Goal: Navigation & Orientation: Understand site structure

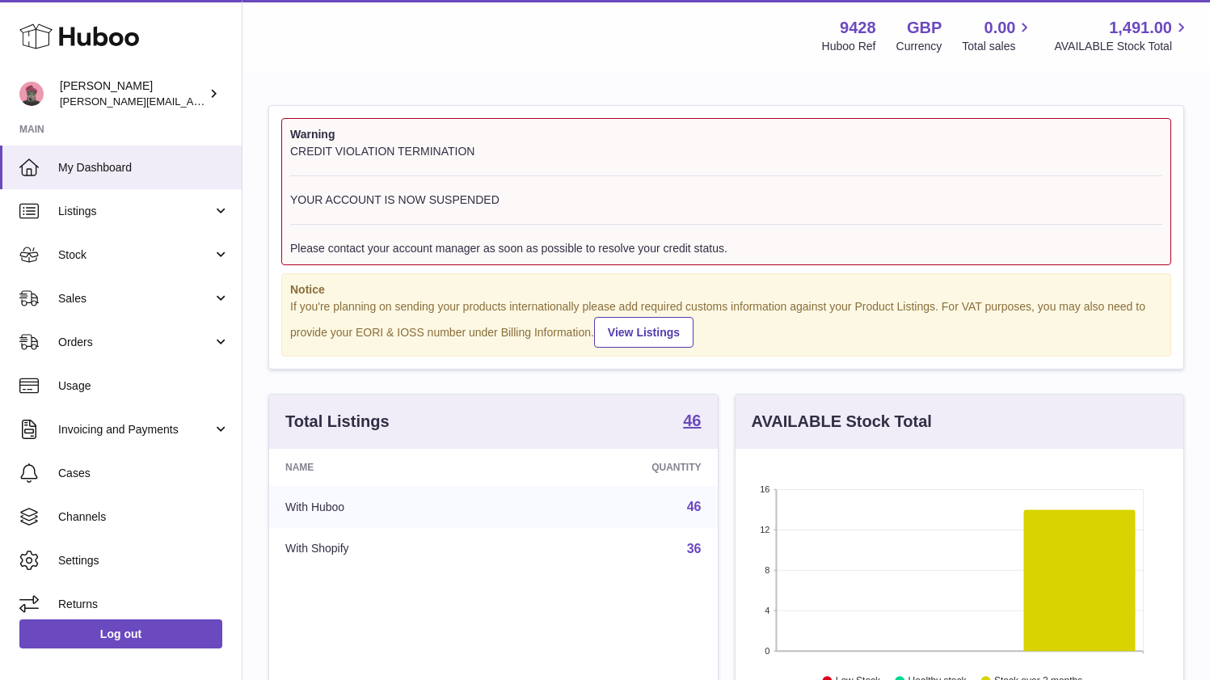
scroll to position [252, 448]
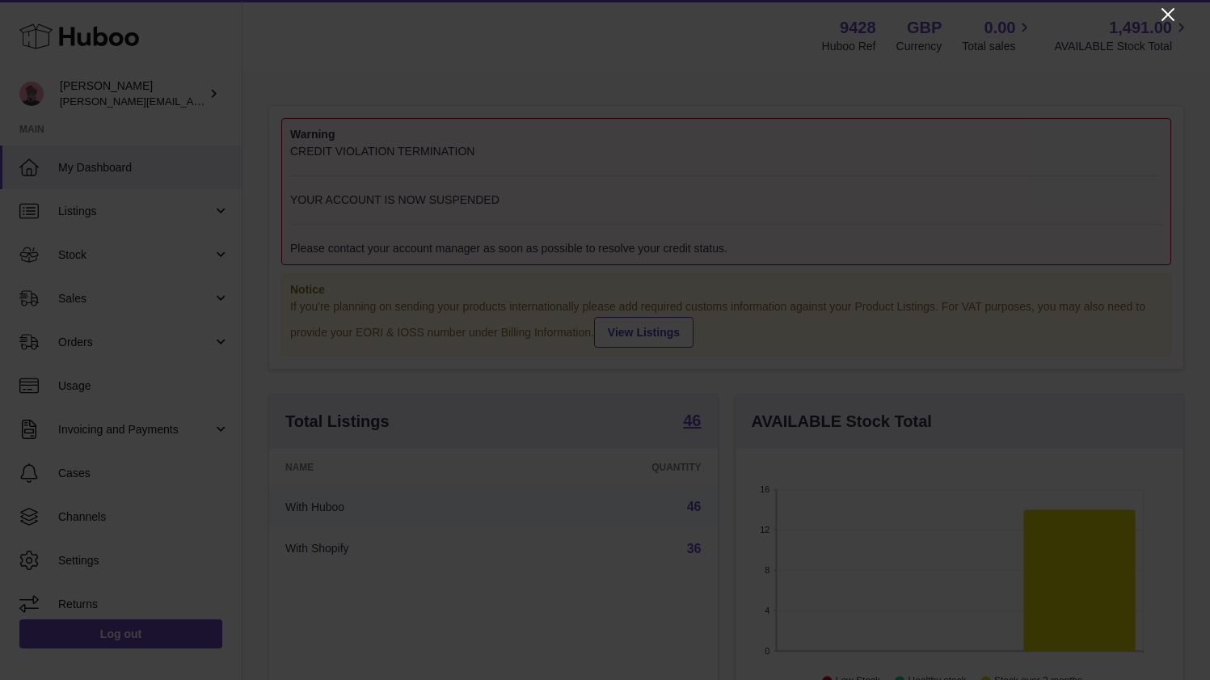
click at [1165, 14] on icon "Close" at bounding box center [1167, 14] width 19 height 19
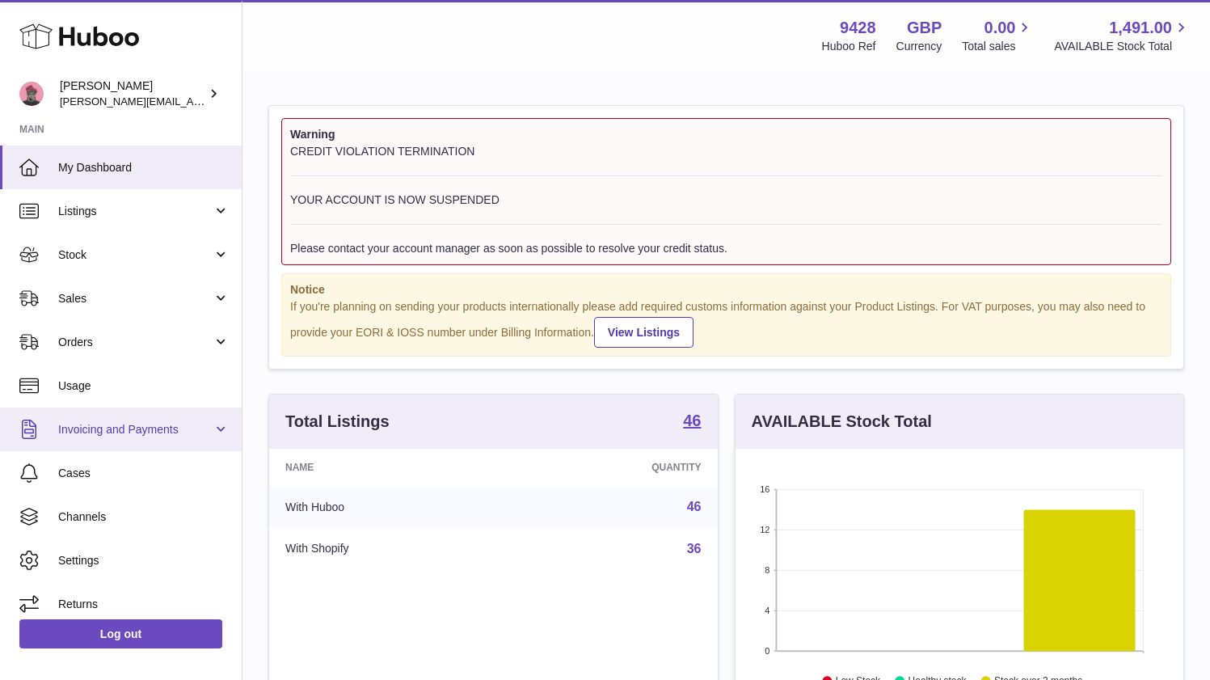
scroll to position [11, 0]
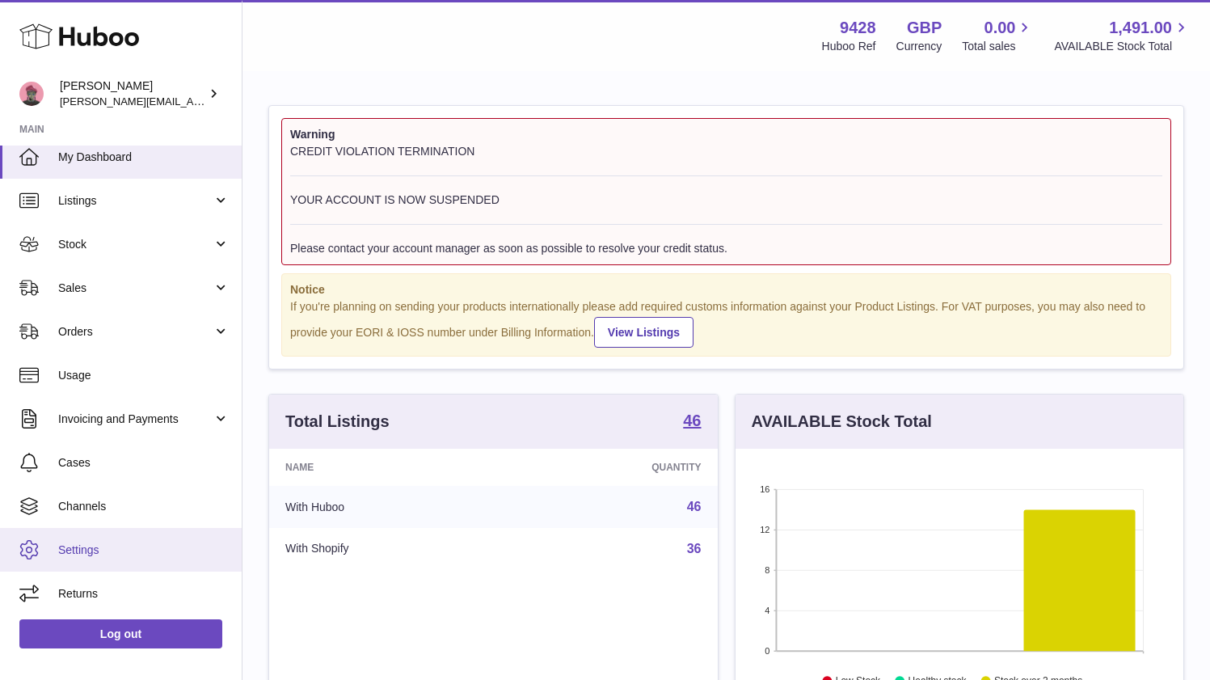
click at [110, 551] on span "Settings" at bounding box center [143, 549] width 171 height 15
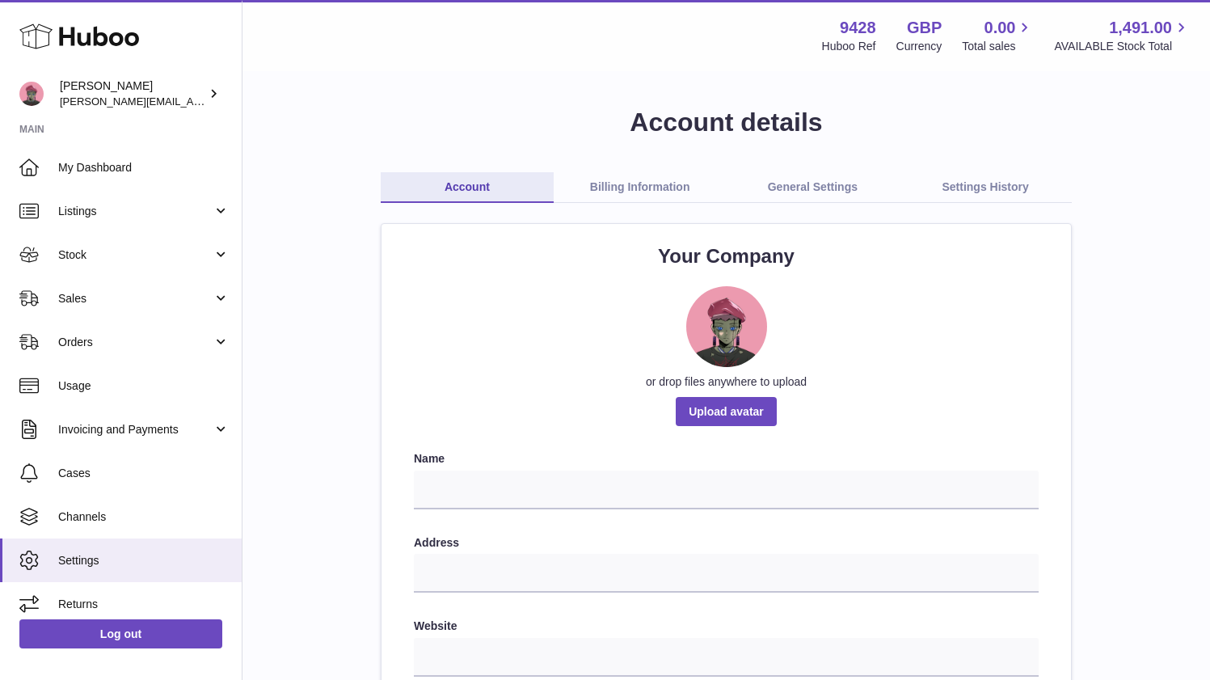
click at [639, 187] on link "Billing Information" at bounding box center [640, 187] width 173 height 31
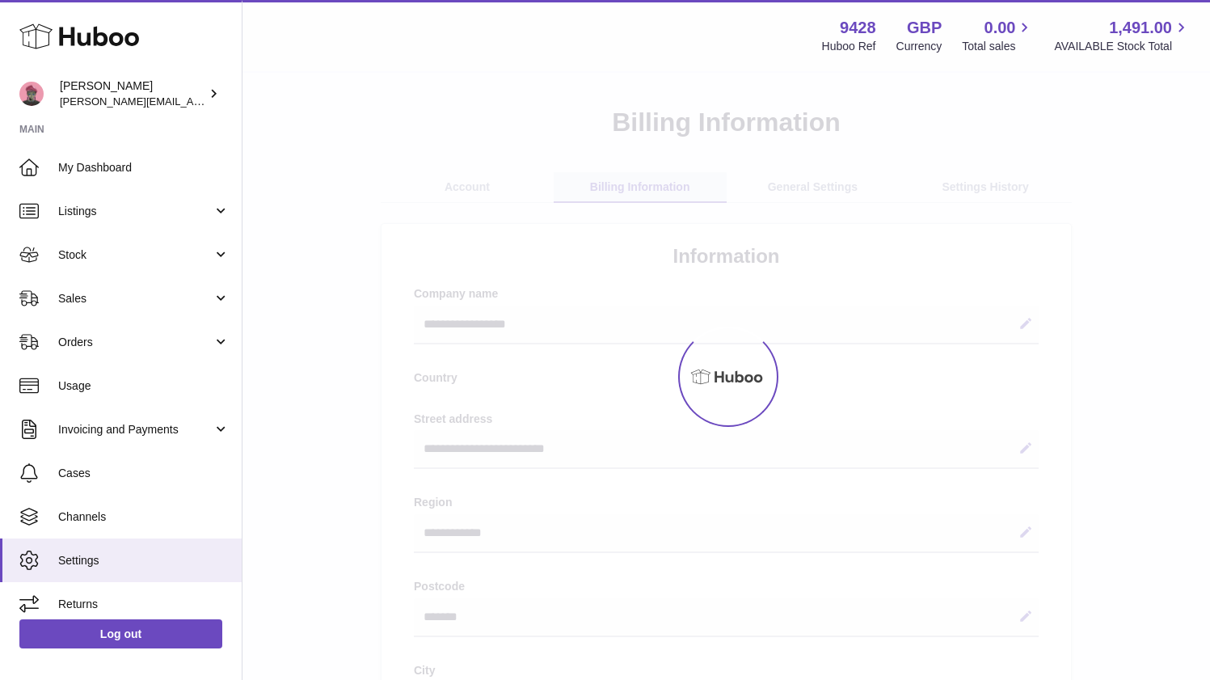
select select "**"
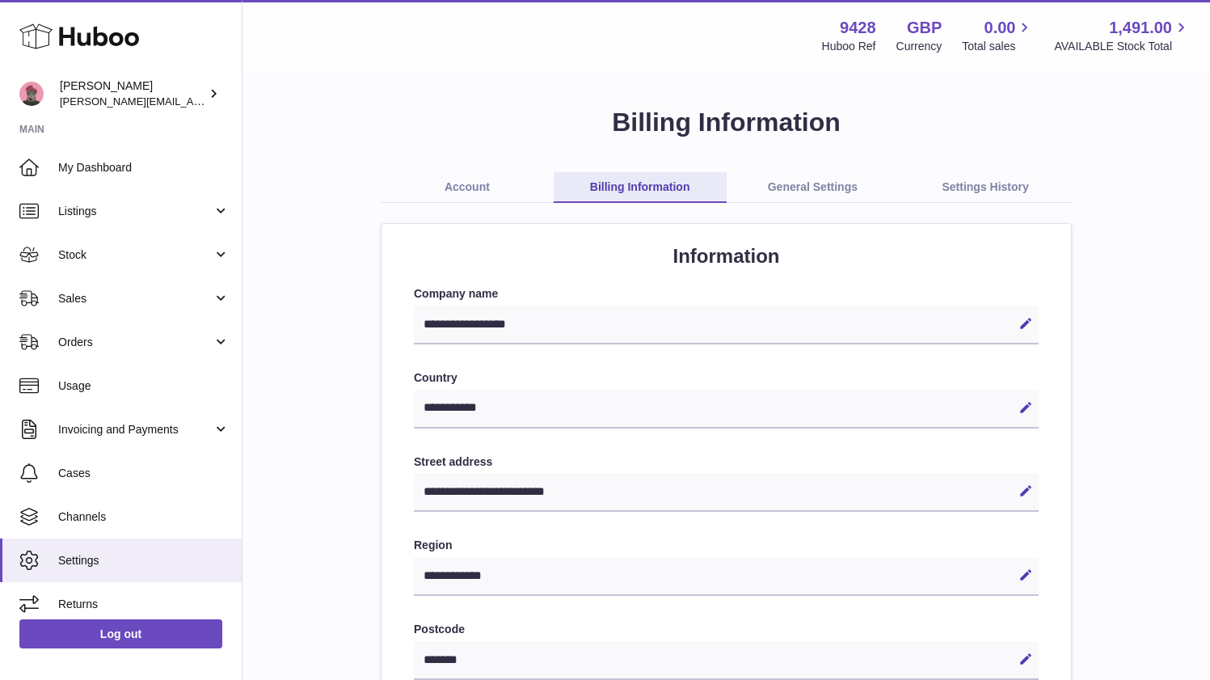
click at [804, 186] on link "General Settings" at bounding box center [813, 187] width 173 height 31
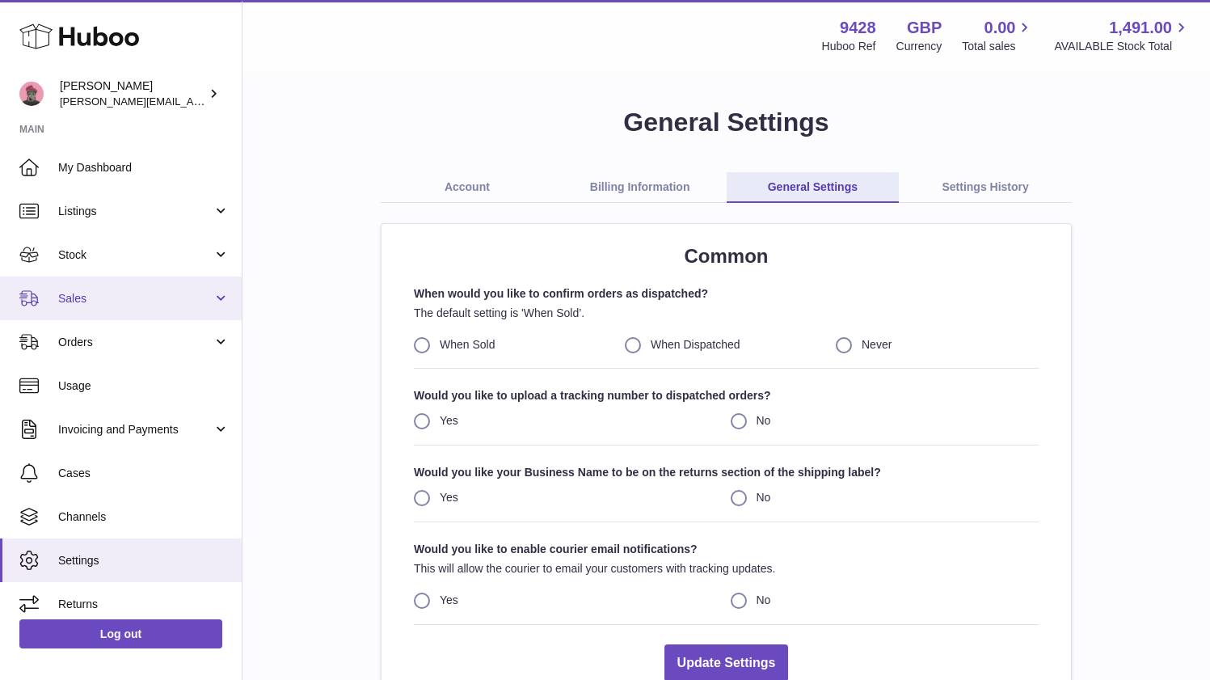
click at [94, 302] on span "Sales" at bounding box center [135, 298] width 154 height 15
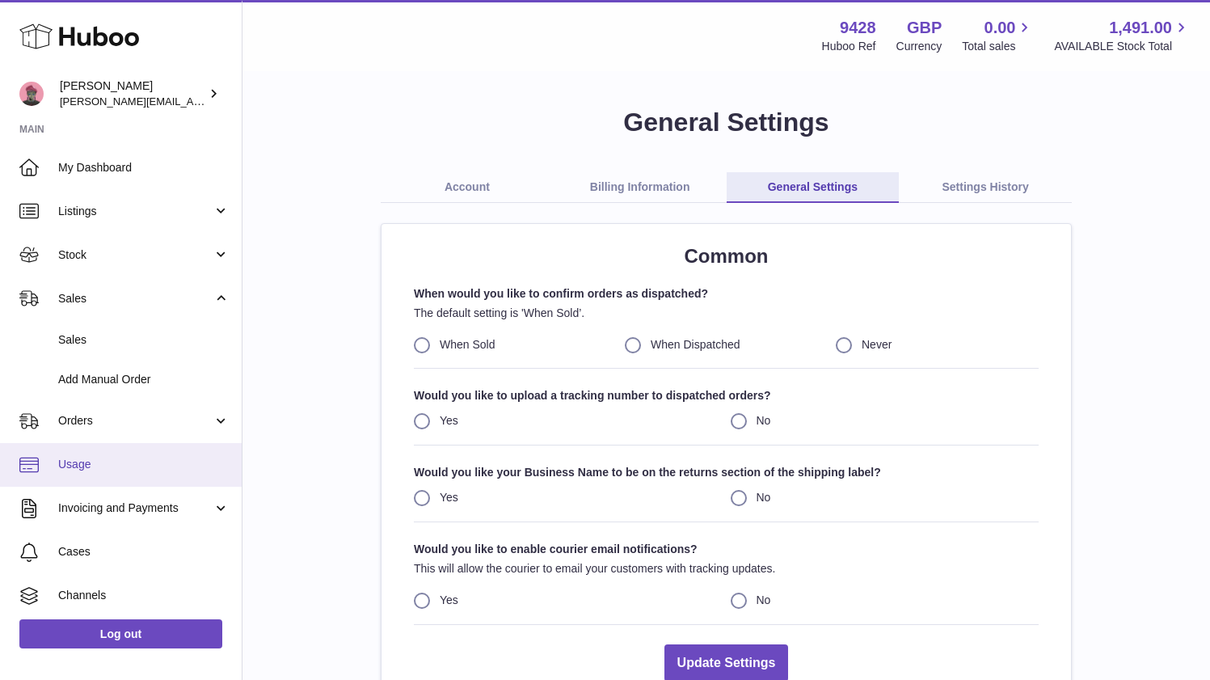
click at [87, 444] on link "Usage" at bounding box center [121, 465] width 242 height 44
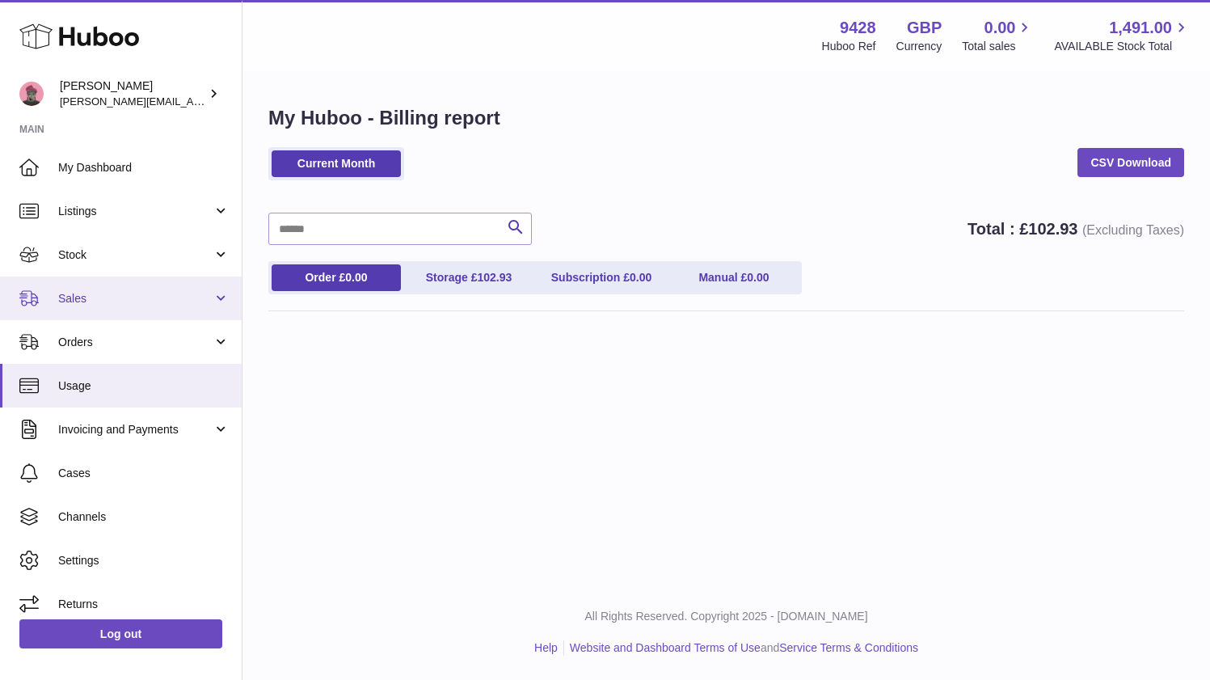
click at [86, 314] on link "Sales" at bounding box center [121, 298] width 242 height 44
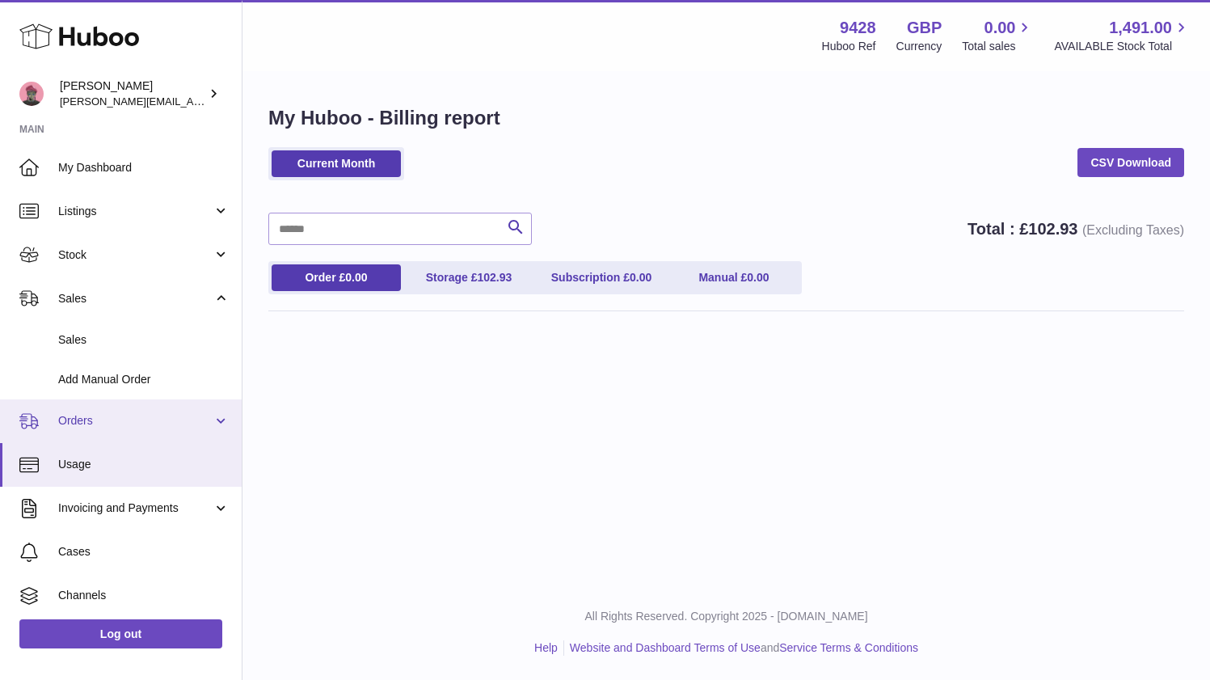
click at [70, 422] on span "Orders" at bounding box center [135, 420] width 154 height 15
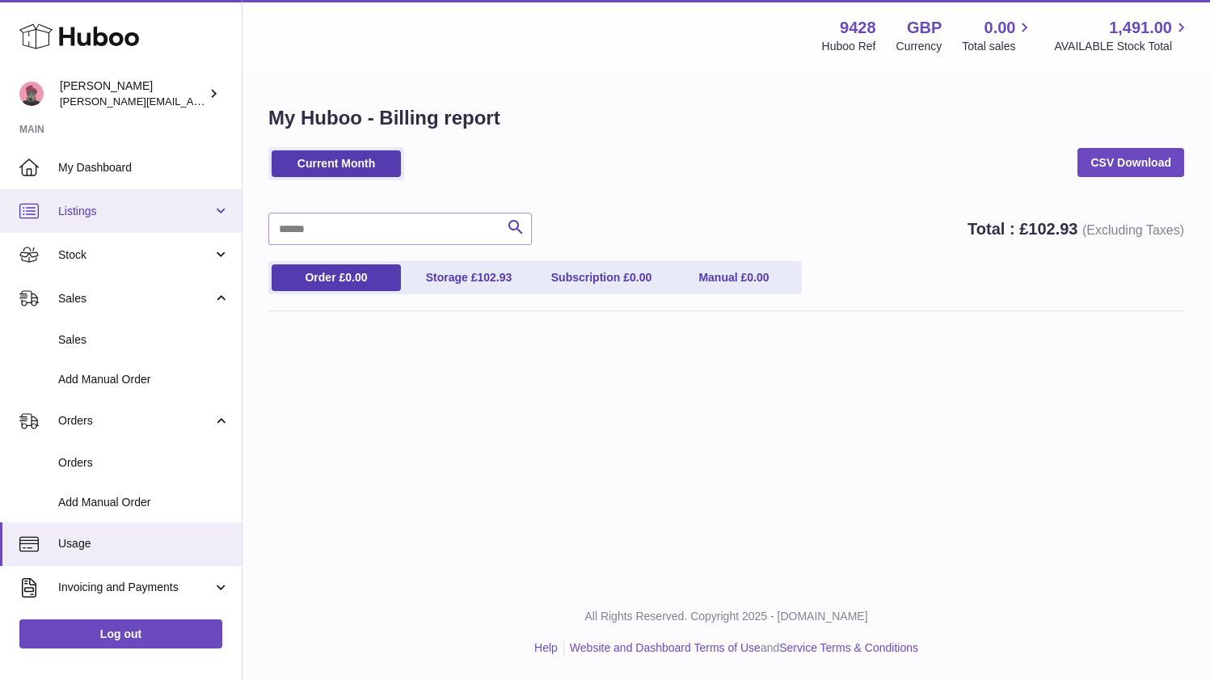
click at [88, 222] on link "Listings" at bounding box center [121, 211] width 242 height 44
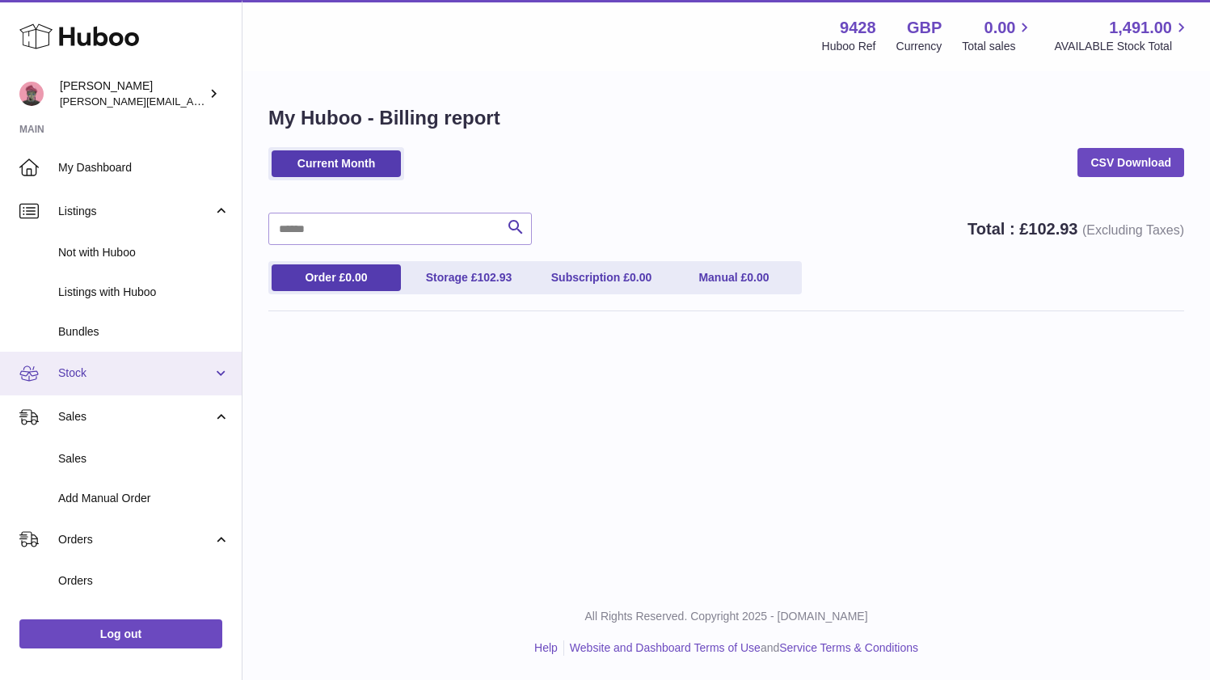
click at [71, 368] on span "Stock" at bounding box center [135, 372] width 154 height 15
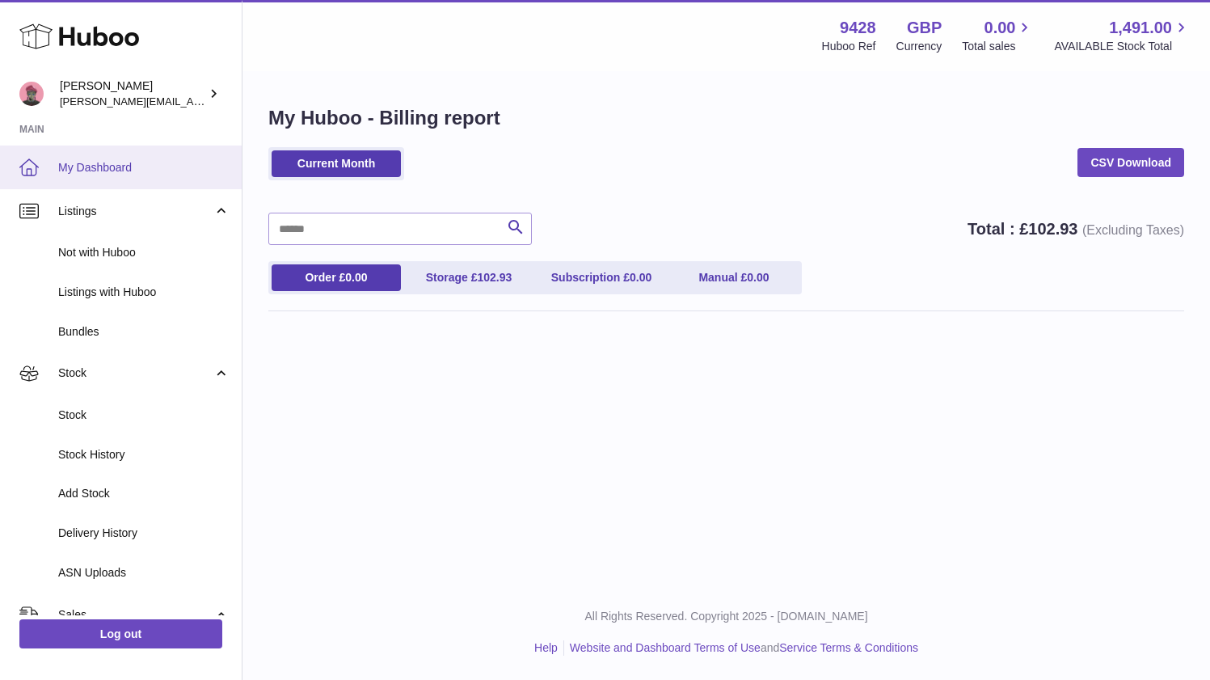
click at [79, 162] on span "My Dashboard" at bounding box center [143, 167] width 171 height 15
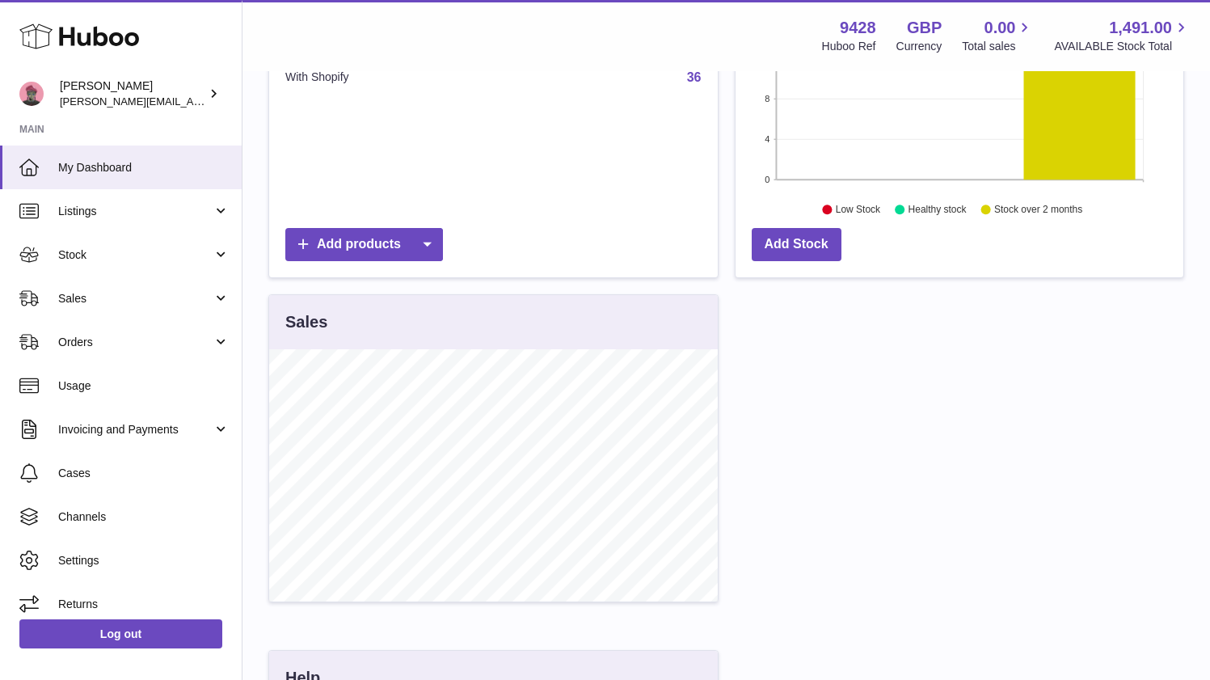
scroll to position [845, 0]
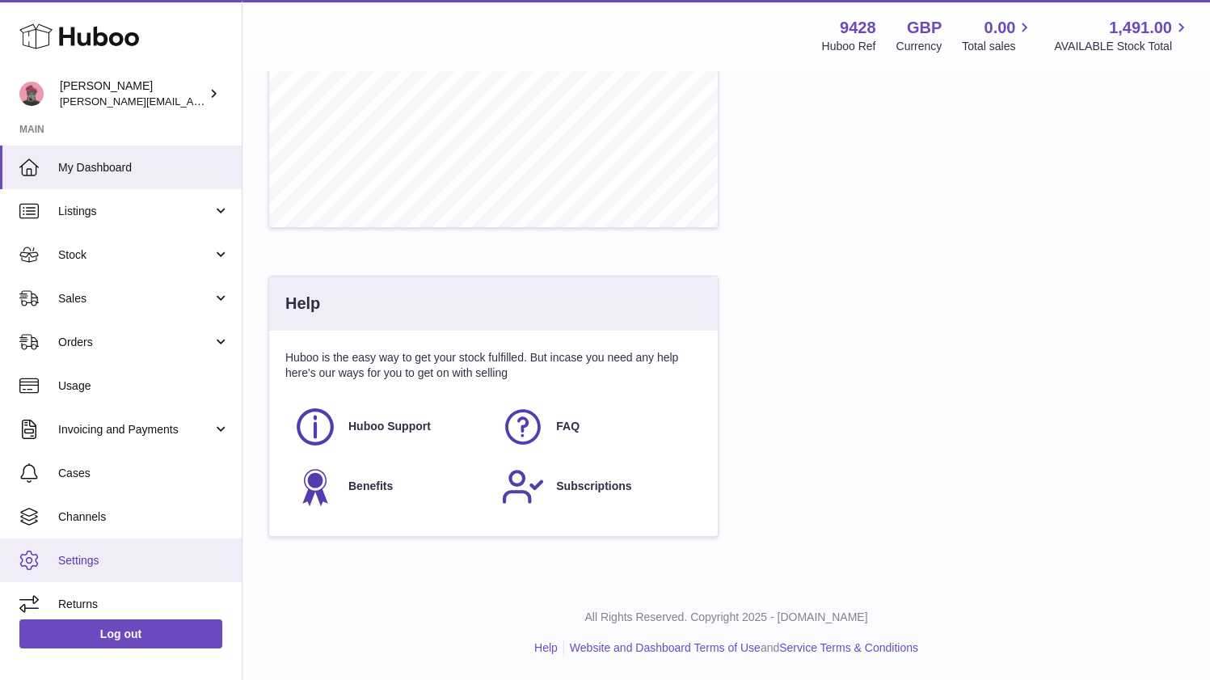
click at [91, 562] on span "Settings" at bounding box center [143, 560] width 171 height 15
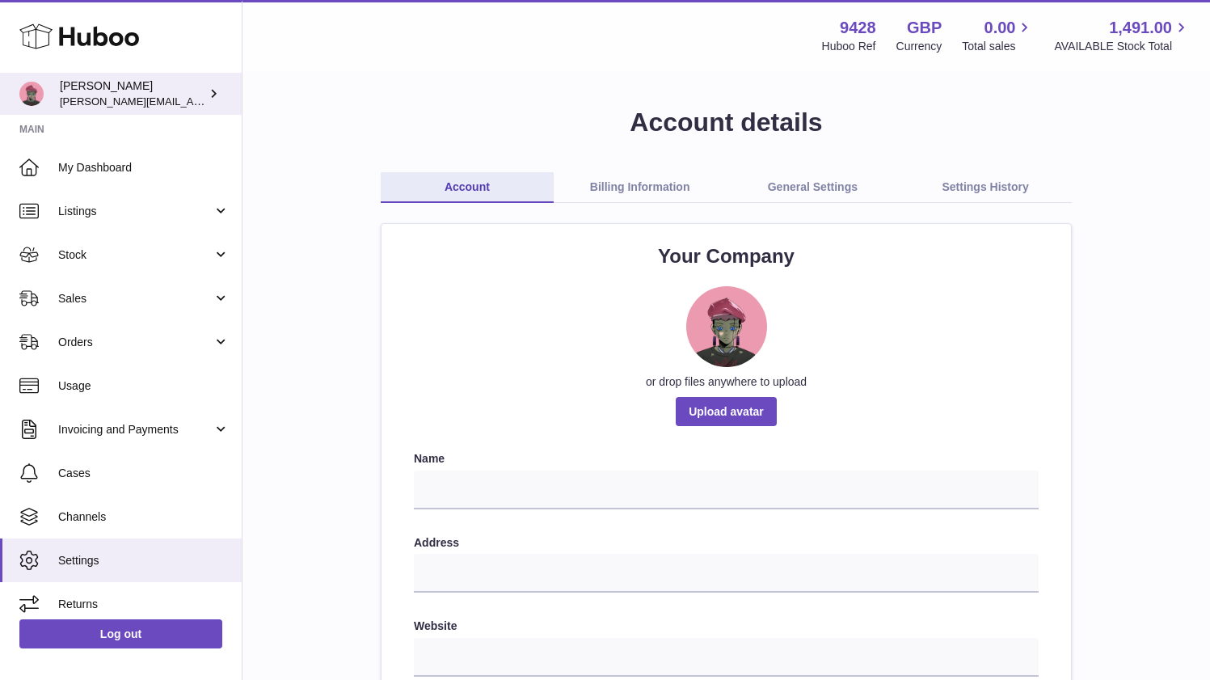
click at [103, 97] on span "[PERSON_NAME][EMAIL_ADDRESS][DOMAIN_NAME]" at bounding box center [192, 101] width 264 height 13
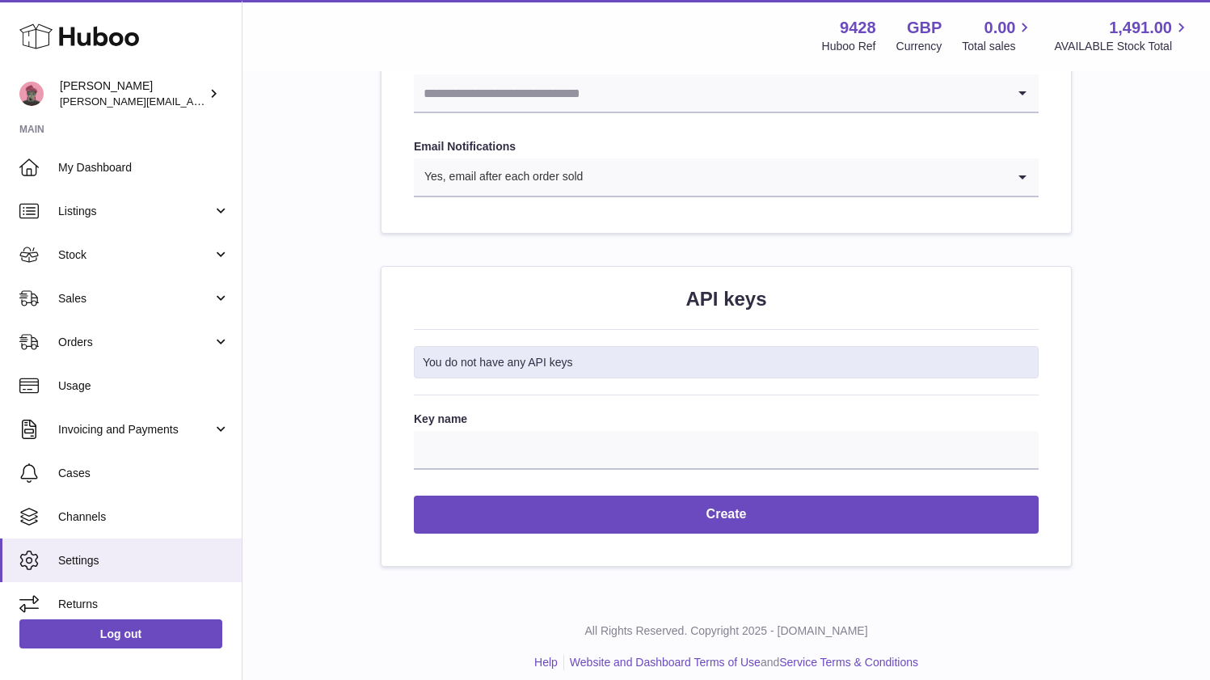
scroll to position [1787, 0]
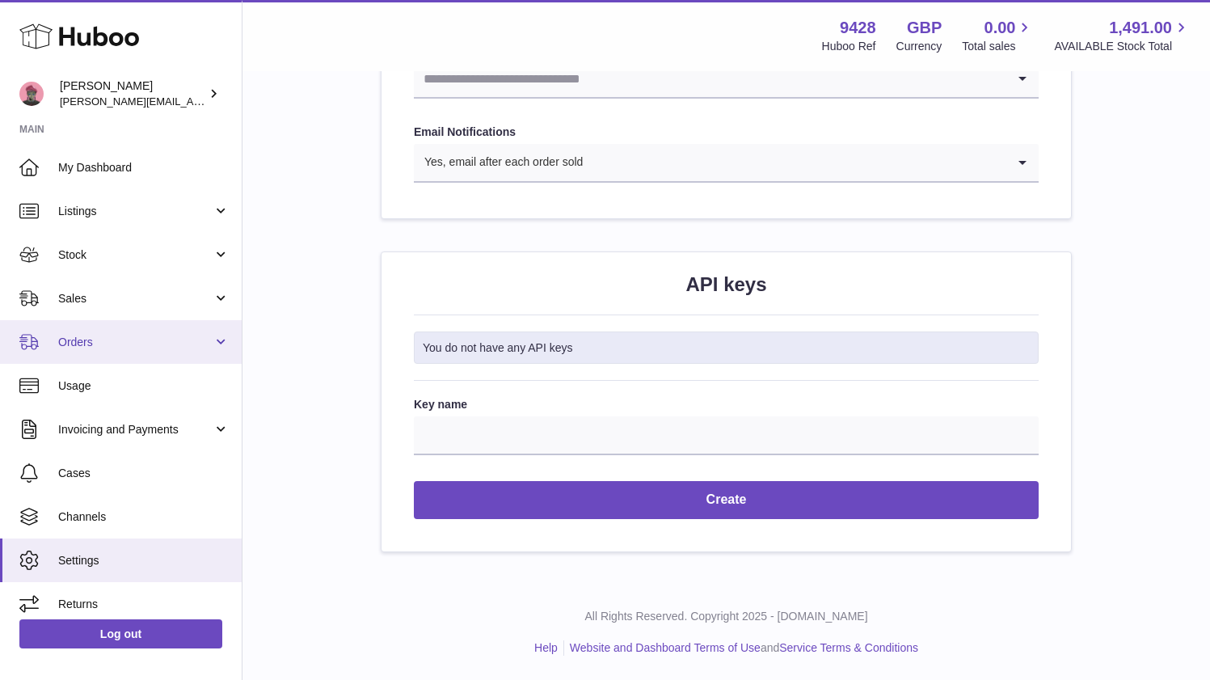
click at [124, 342] on span "Orders" at bounding box center [135, 342] width 154 height 15
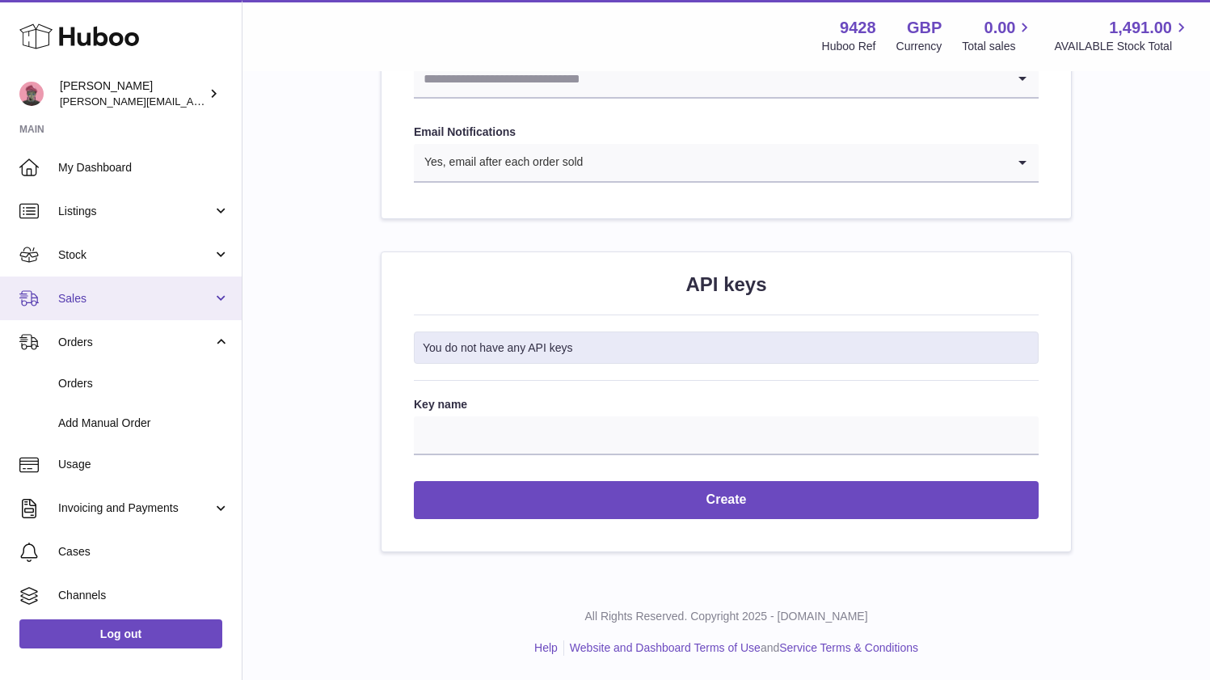
click at [141, 300] on span "Sales" at bounding box center [135, 298] width 154 height 15
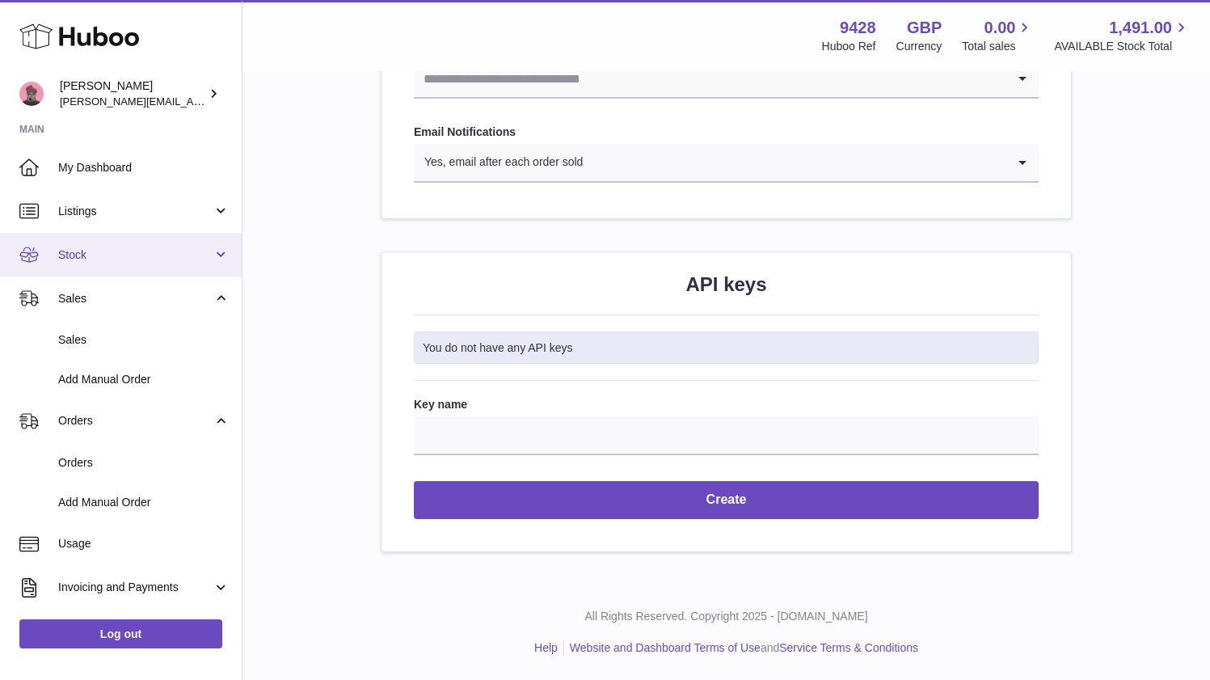
click at [140, 247] on span "Stock" at bounding box center [135, 254] width 154 height 15
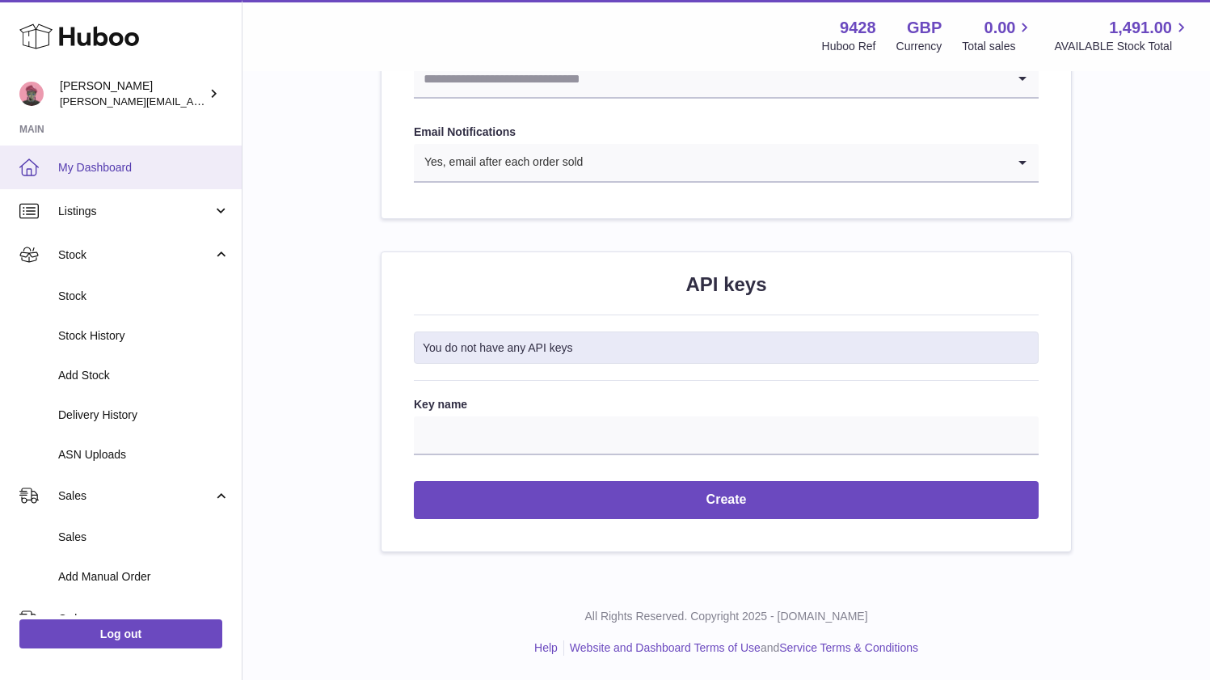
click at [115, 171] on span "My Dashboard" at bounding box center [143, 167] width 171 height 15
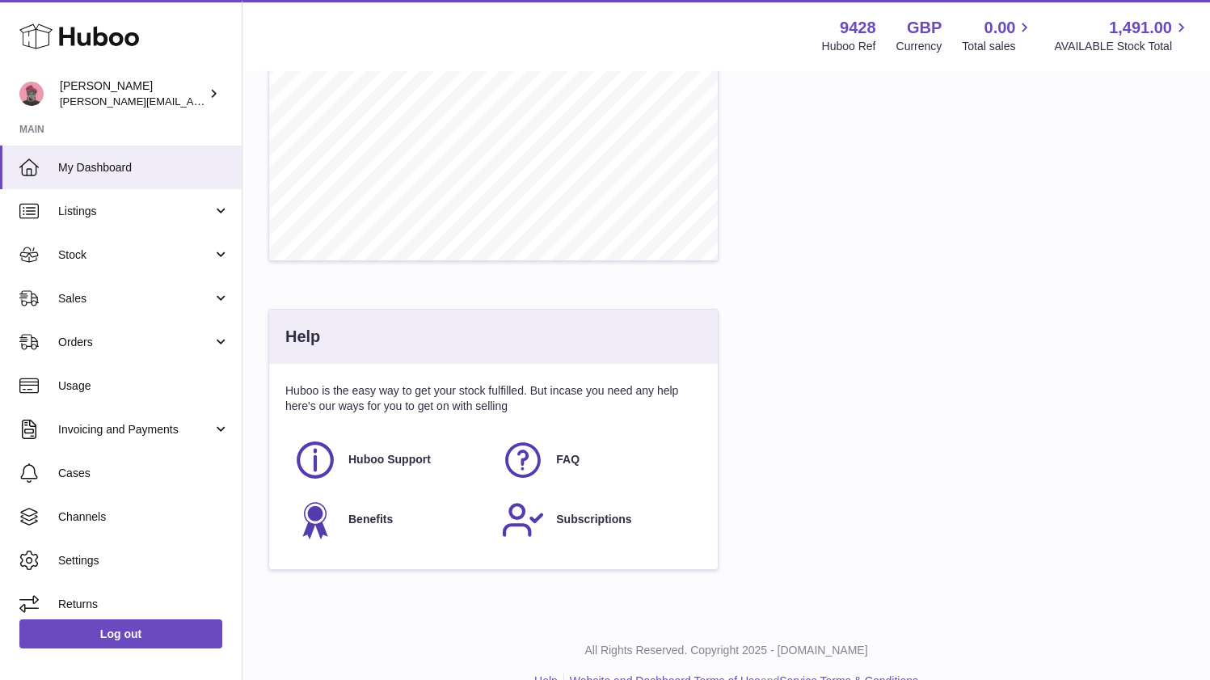
scroll to position [845, 0]
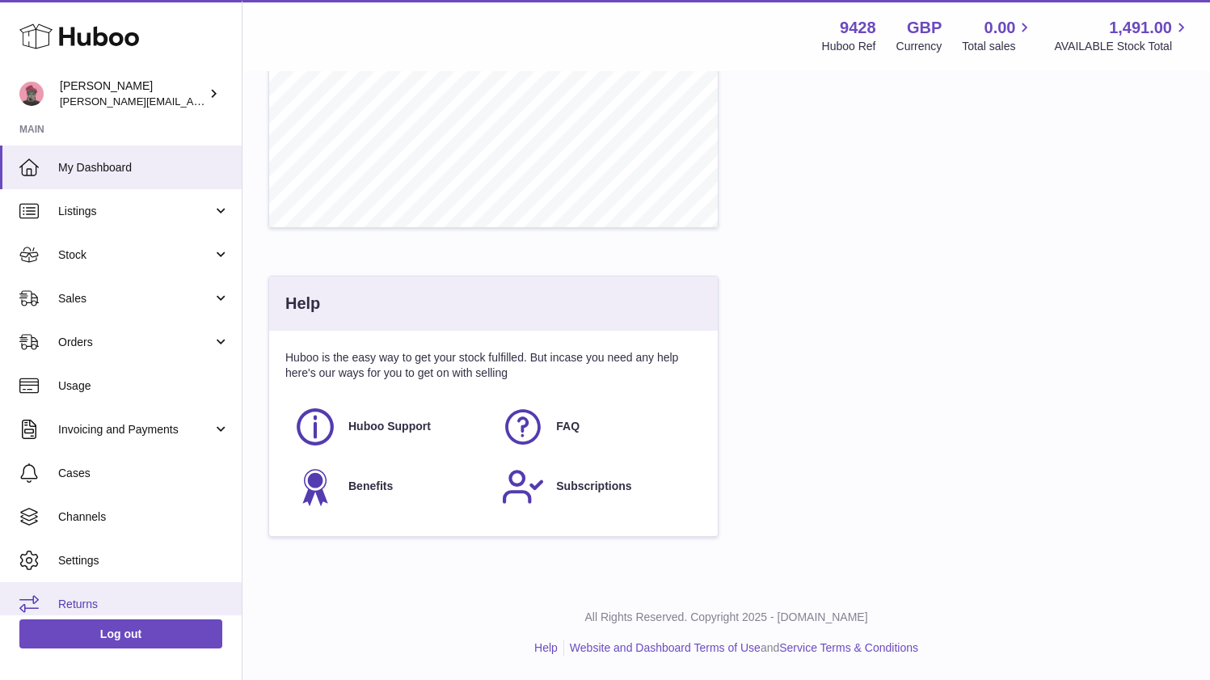
click at [103, 599] on span "Returns" at bounding box center [143, 603] width 171 height 15
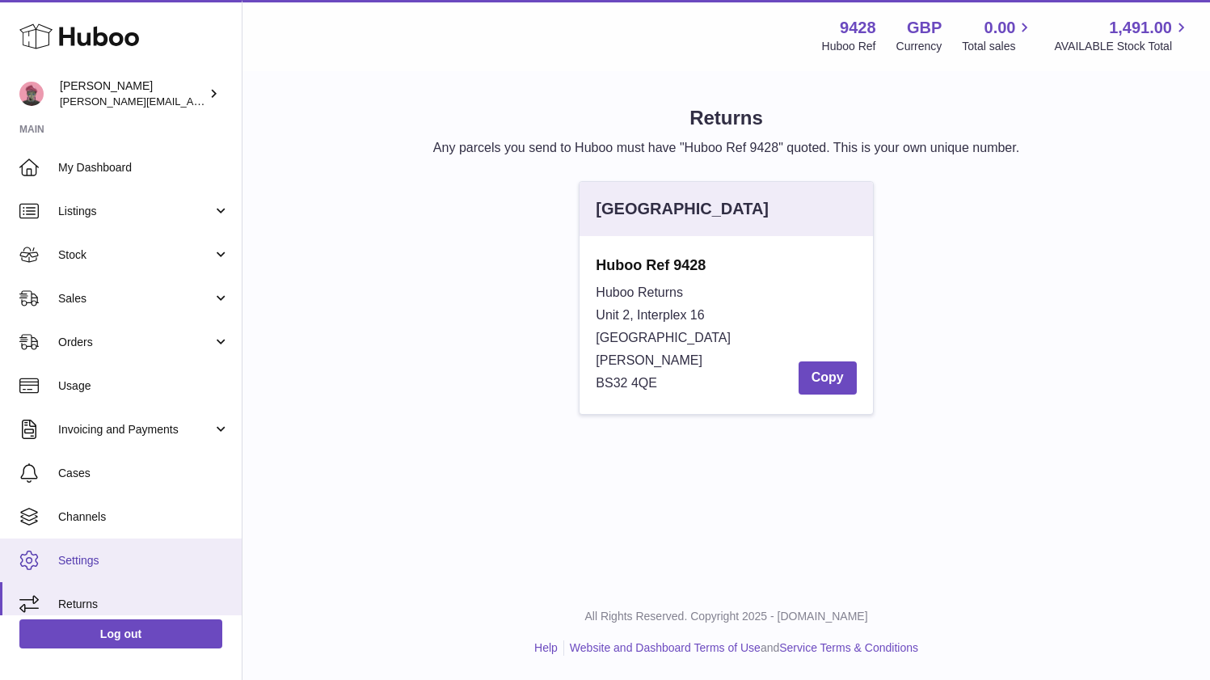
scroll to position [11, 0]
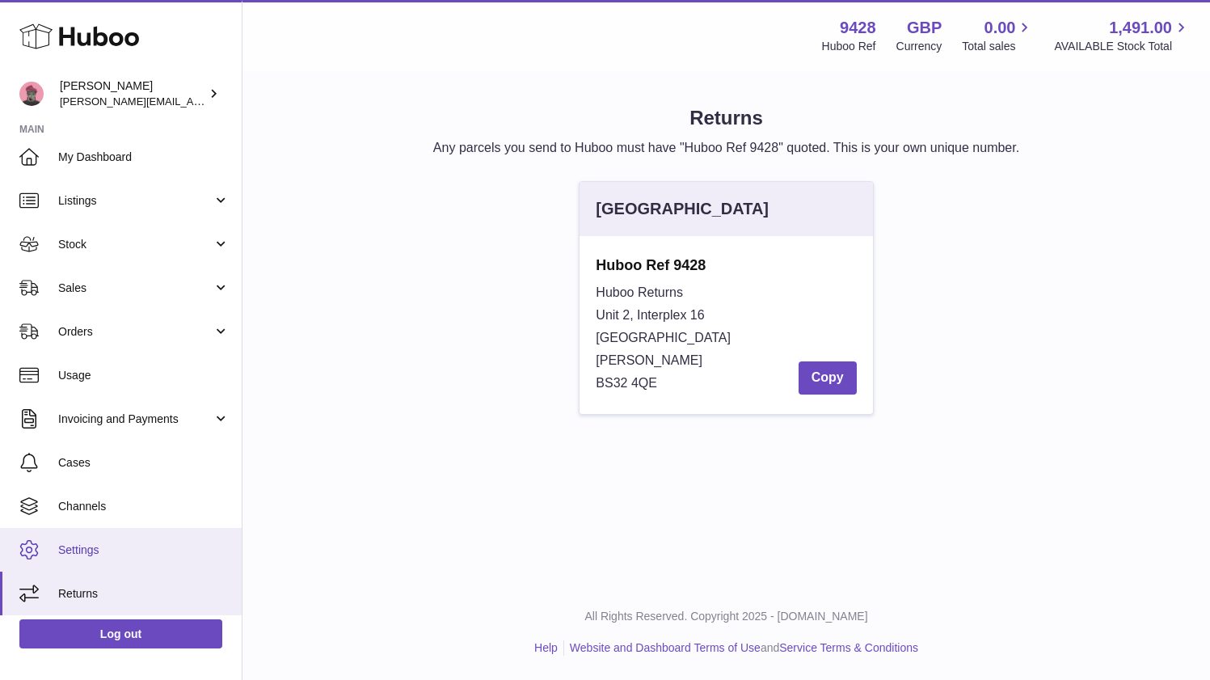
click at [138, 537] on link "Settings" at bounding box center [121, 550] width 242 height 44
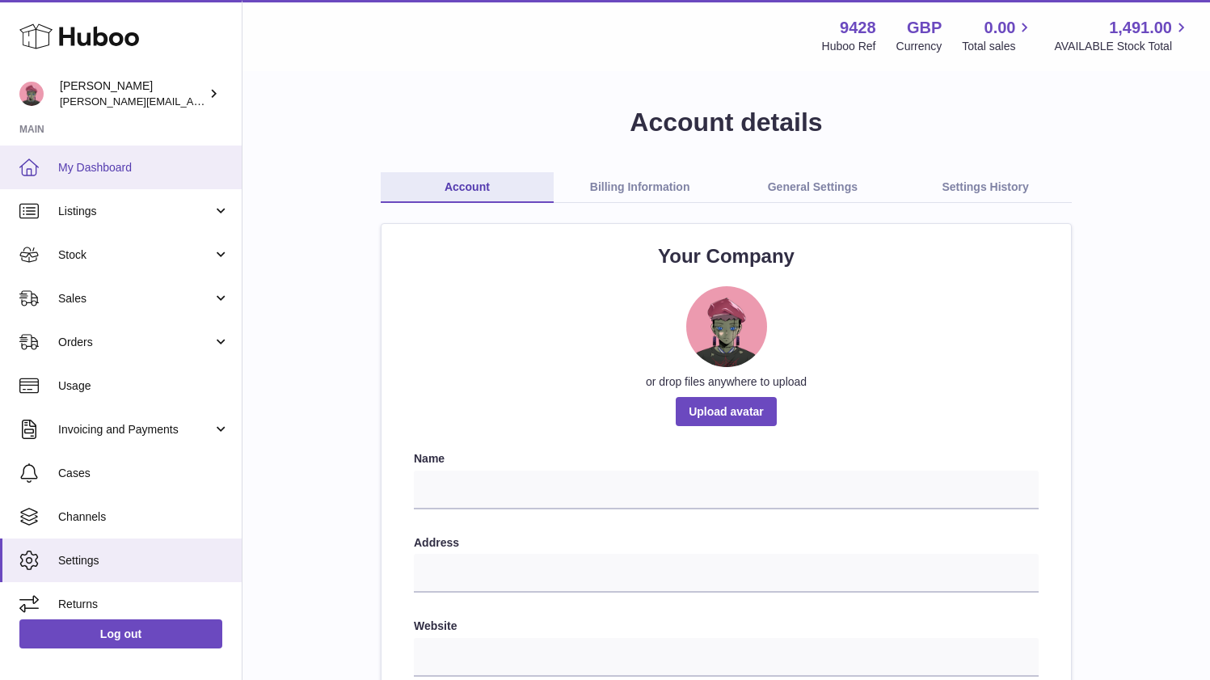
click at [107, 168] on span "My Dashboard" at bounding box center [143, 167] width 171 height 15
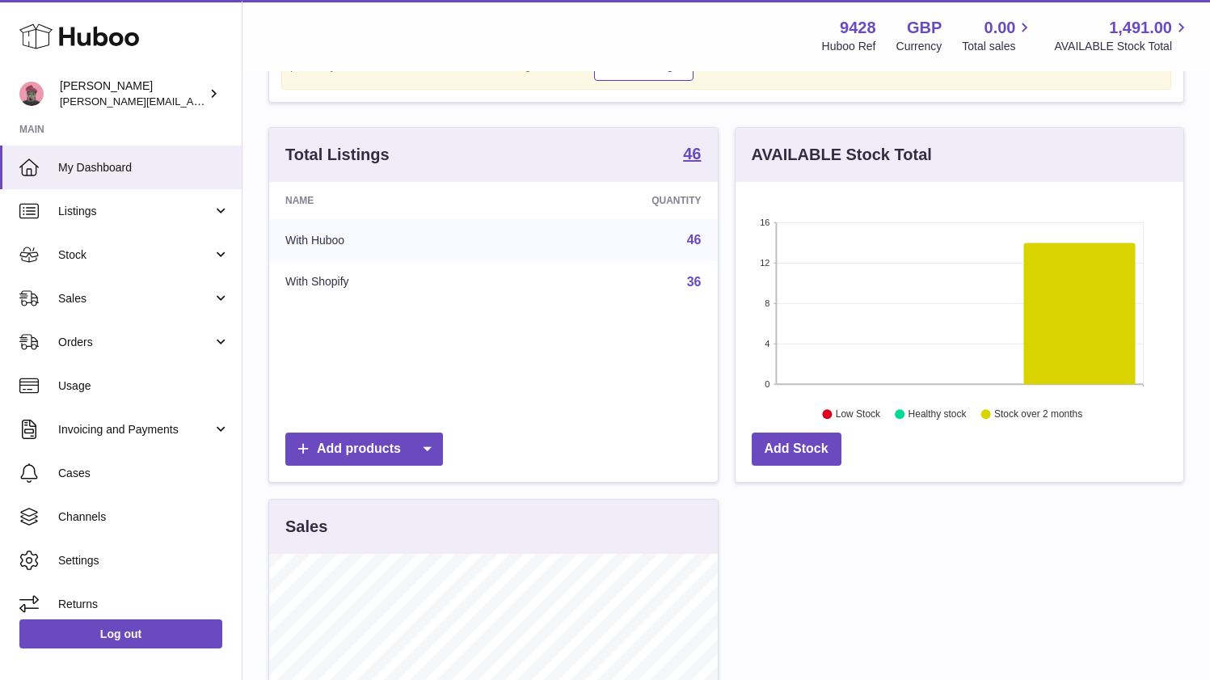
scroll to position [156, 0]
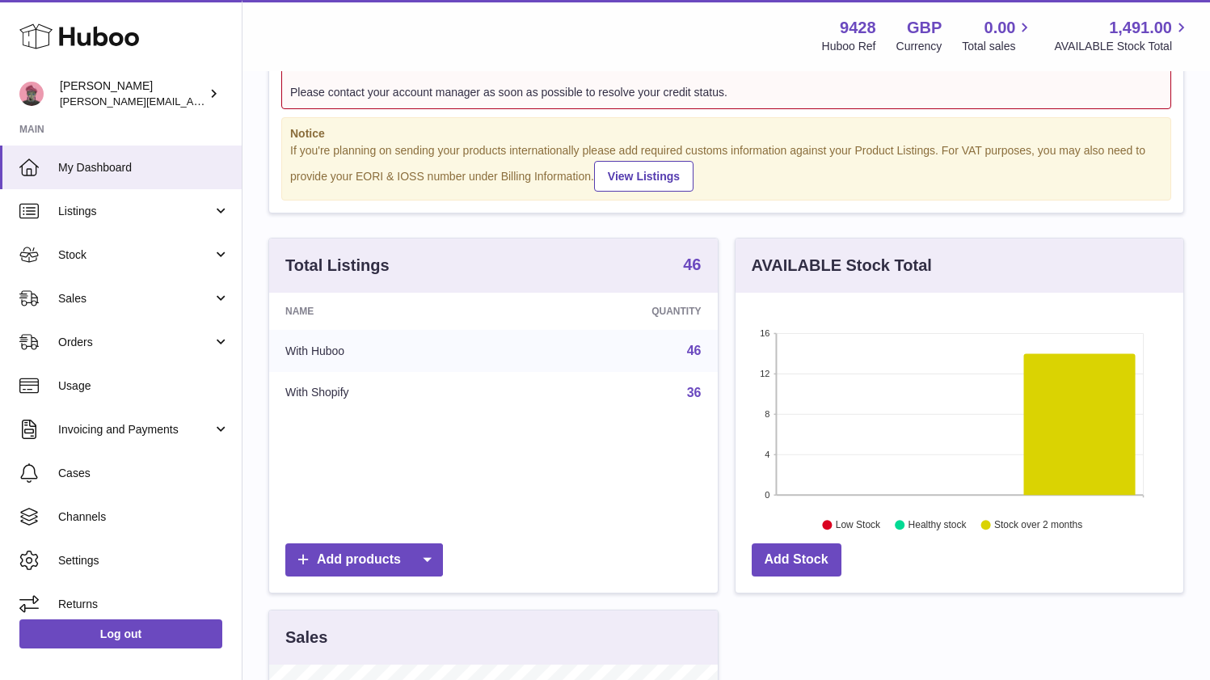
click at [693, 266] on strong "46" at bounding box center [692, 264] width 18 height 16
